Goal: Entertainment & Leisure: Consume media (video, audio)

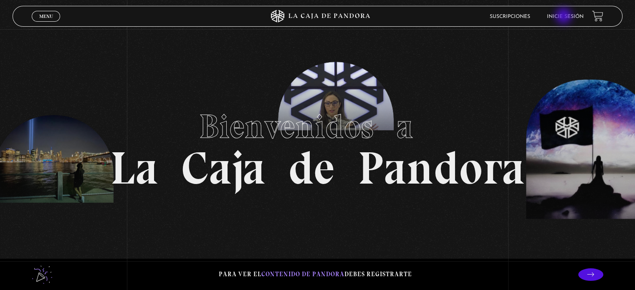
click at [565, 17] on link "Inicie sesión" at bounding box center [565, 16] width 37 height 5
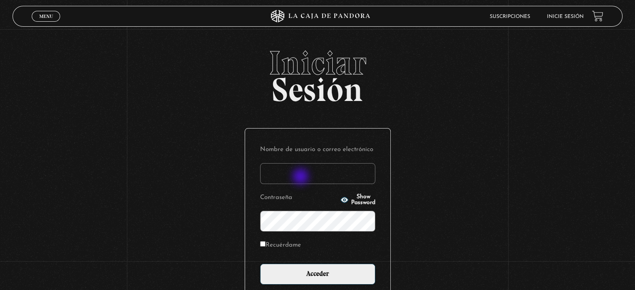
click at [301, 177] on input "Nombre de usuario o correo electrónico" at bounding box center [317, 173] width 115 height 21
type input "salemalvarado.94@gmail.com"
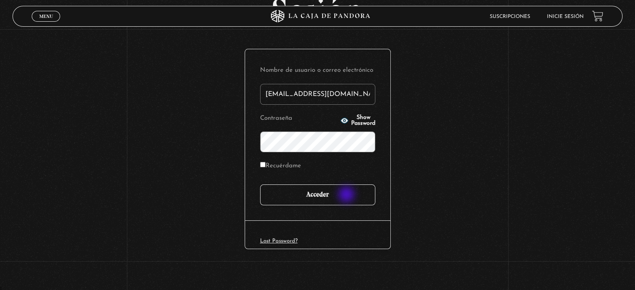
click at [347, 195] on input "Acceder" at bounding box center [317, 195] width 115 height 21
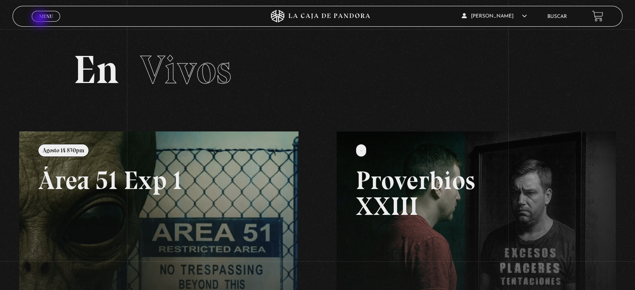
click at [37, 16] on link "Menu Cerrar" at bounding box center [46, 16] width 28 height 11
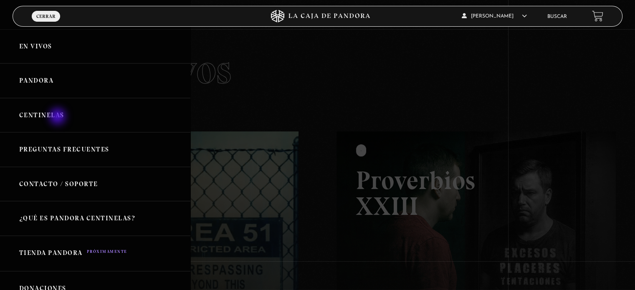
click at [57, 108] on link "Centinelas" at bounding box center [95, 115] width 190 height 35
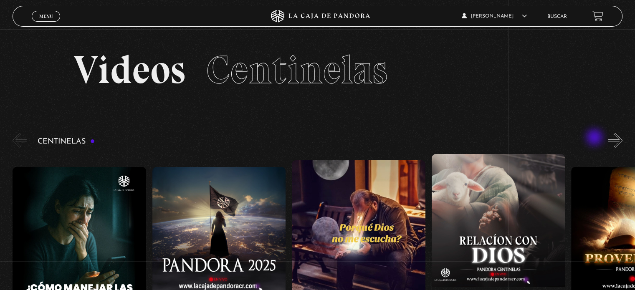
scroll to position [84, 0]
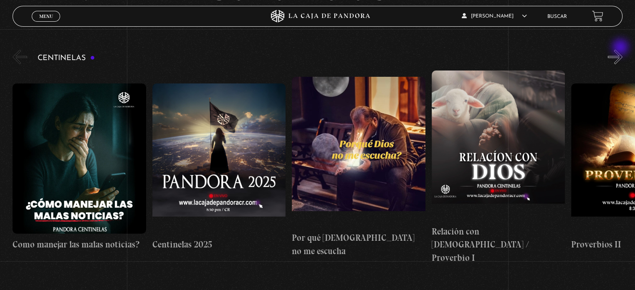
click at [621, 50] on button "»" at bounding box center [615, 57] width 15 height 15
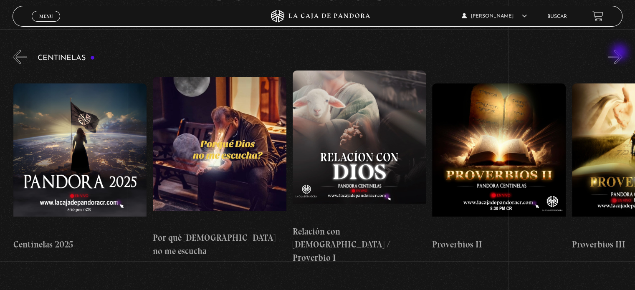
click at [620, 53] on button "»" at bounding box center [615, 57] width 15 height 15
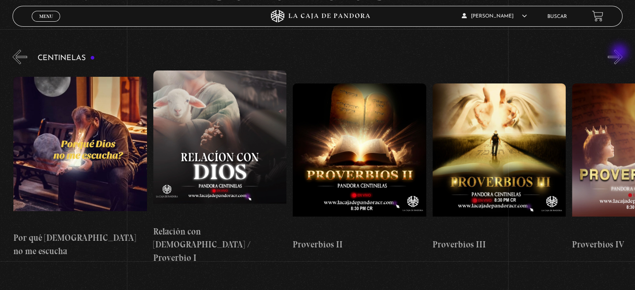
click at [620, 53] on button "»" at bounding box center [615, 57] width 15 height 15
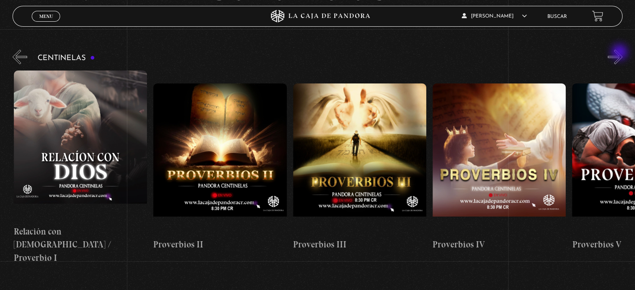
click at [620, 53] on button "»" at bounding box center [615, 57] width 15 height 15
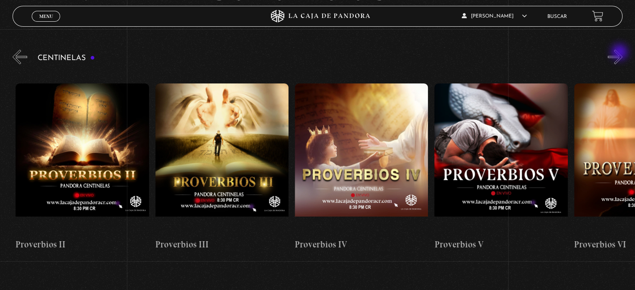
click at [620, 53] on button "»" at bounding box center [615, 57] width 15 height 15
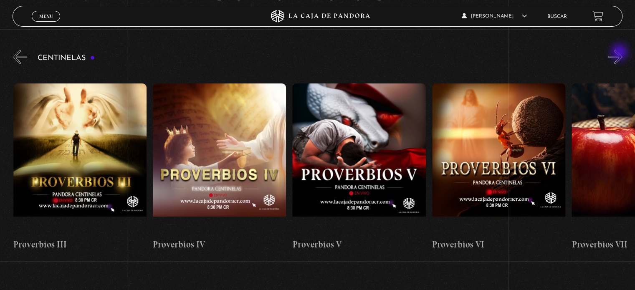
scroll to position [0, 698]
click at [619, 59] on button "»" at bounding box center [615, 57] width 15 height 15
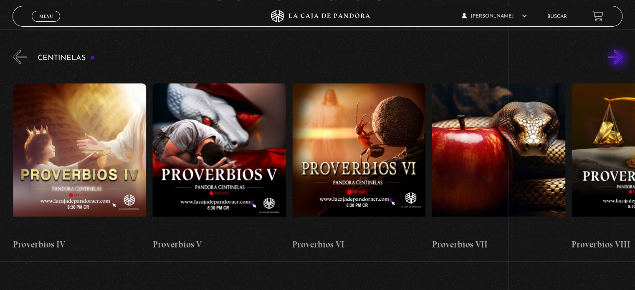
click at [619, 59] on button "»" at bounding box center [615, 57] width 15 height 15
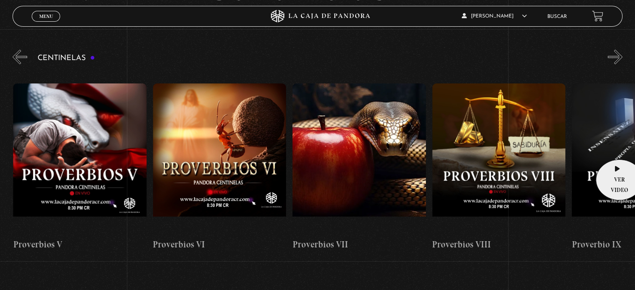
scroll to position [0, 977]
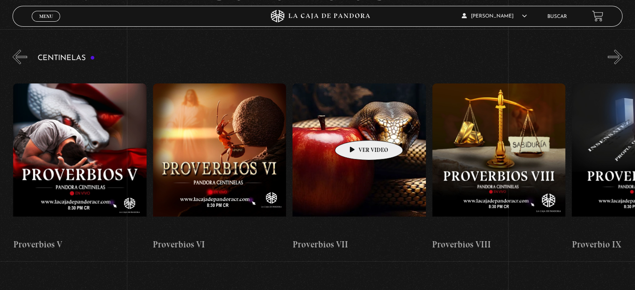
click at [356, 128] on figure at bounding box center [358, 159] width 133 height 150
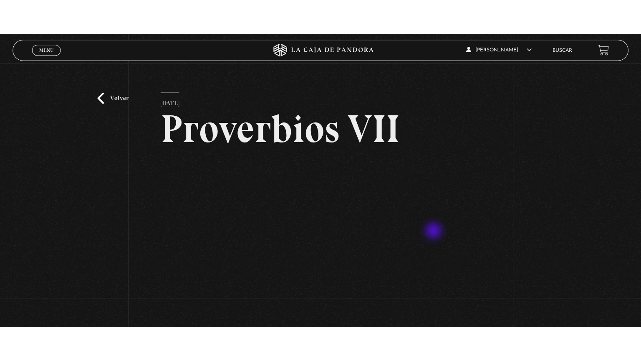
scroll to position [84, 0]
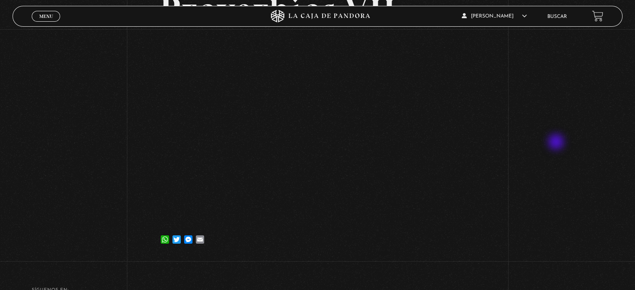
click at [564, 135] on div "Volver [DATE] Proverbios VII WhatsApp Twitter Messenger Email" at bounding box center [317, 102] width 635 height 313
